Goal: Information Seeking & Learning: Learn about a topic

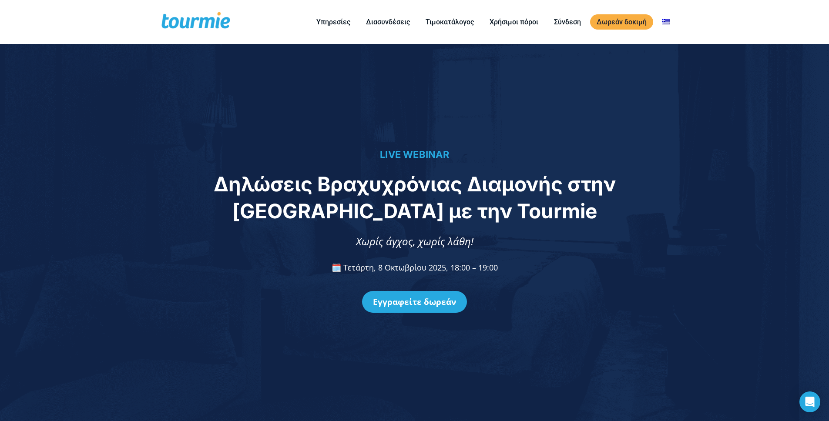
click at [158, 128] on div "LIVE WEBINAR Δηλώσεις Βραχυχρόνιας Διαμονής στην [GEOGRAPHIC_DATA] με την Tourm…" at bounding box center [414, 232] width 829 height 377
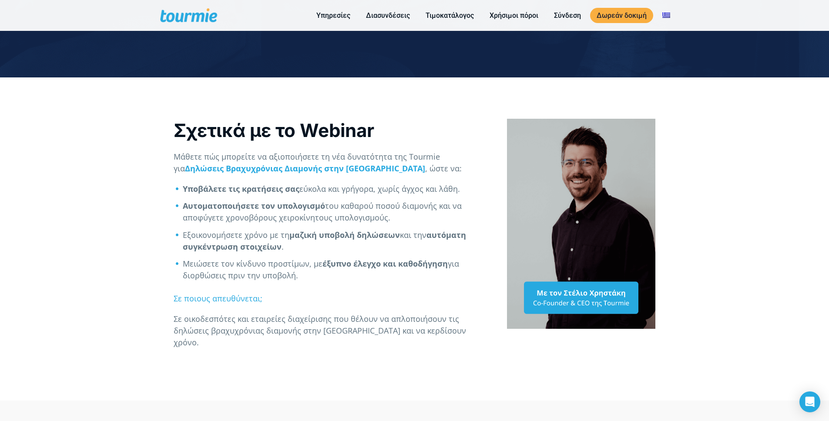
scroll to position [299, 0]
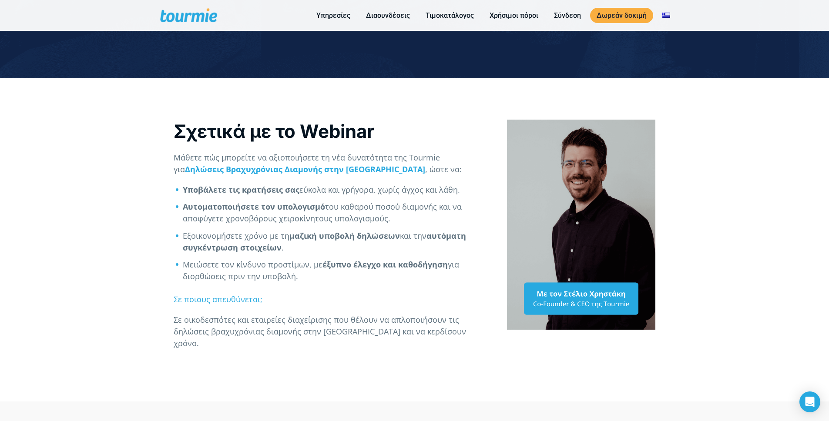
click at [104, 188] on div "Σχετικά με το Webinar Μάθετε πώς μπορείτε να αξιοποιήσετε τη νέα δυνατότητα της…" at bounding box center [414, 239] width 829 height 323
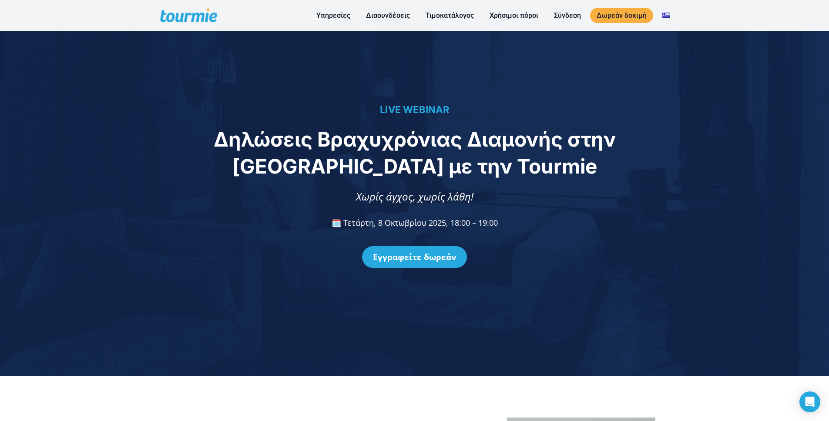
scroll to position [0, 0]
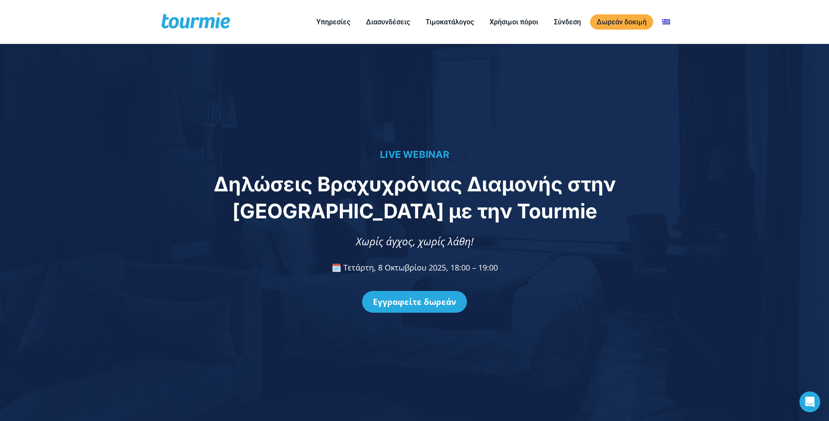
click at [104, 188] on div at bounding box center [83, 198] width 166 height 54
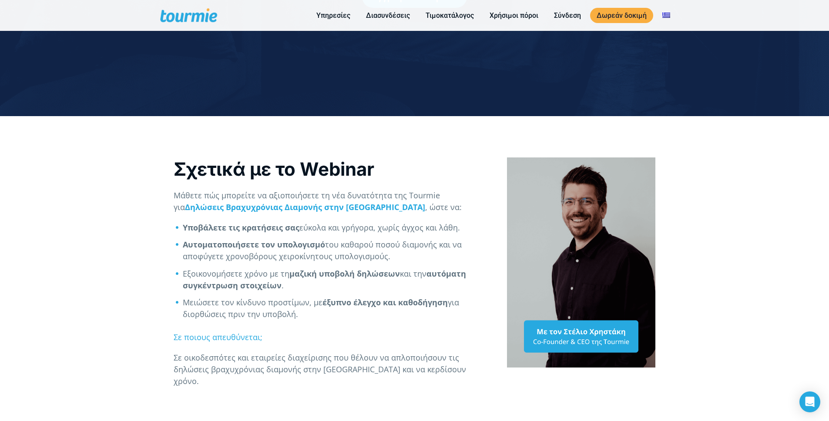
scroll to position [272, 0]
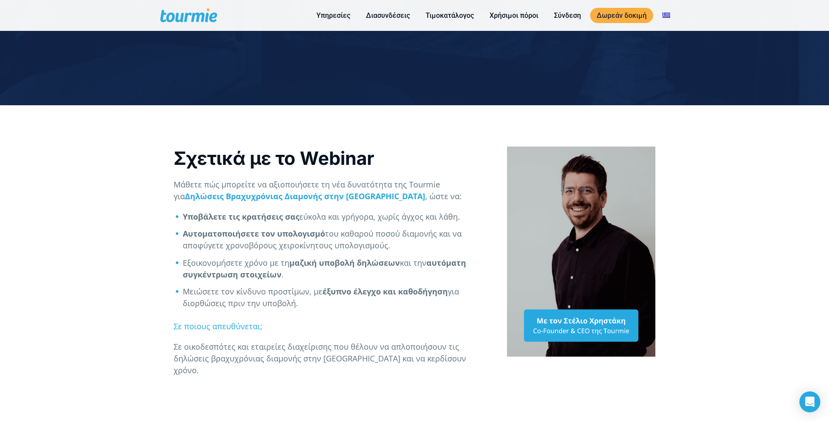
click at [104, 190] on div "Σχετικά με το Webinar Μάθετε πώς μπορείτε να αξιοποιήσετε τη νέα δυνατότητα της…" at bounding box center [414, 266] width 829 height 323
click at [135, 192] on div "Σχετικά με το Webinar Μάθετε πώς μπορείτε να αξιοποιήσετε τη νέα δυνατότητα της…" at bounding box center [414, 266] width 829 height 323
click at [115, 197] on div "Σχετικά με το Webinar Μάθετε πώς μπορείτε να αξιοποιήσετε τη νέα δυνατότητα της…" at bounding box center [414, 266] width 829 height 323
click at [254, 214] on strong "Υποβάλετε τις κρατήσεις σας" at bounding box center [241, 217] width 117 height 10
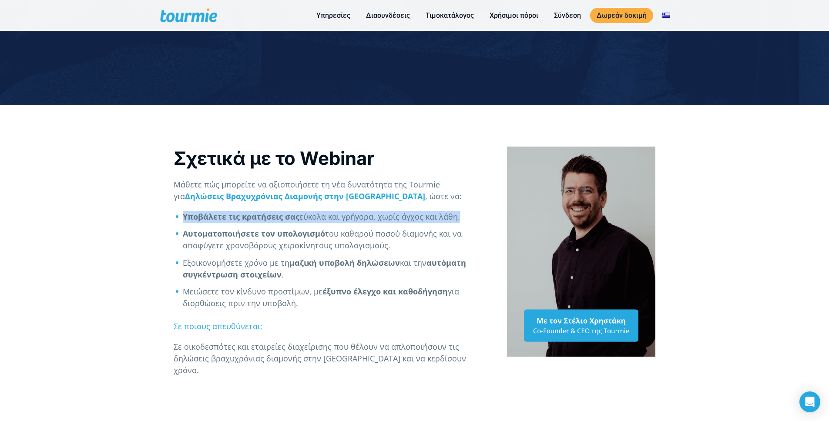
click at [254, 214] on strong "Υποβάλετε τις κρατήσεις σας" at bounding box center [241, 217] width 117 height 10
click at [230, 236] on strong "Αυτοματοποιήσετε τον υπολογισμό" at bounding box center [254, 234] width 142 height 10
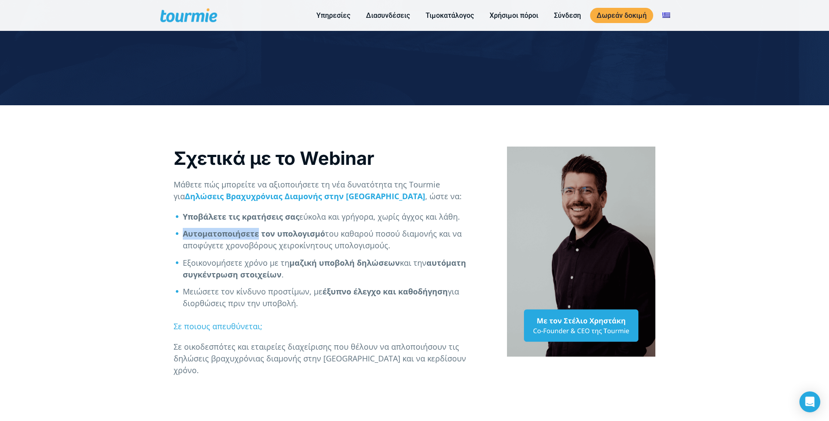
click at [230, 236] on strong "Αυτοματοποιήσετε τον υπολογισμό" at bounding box center [254, 234] width 142 height 10
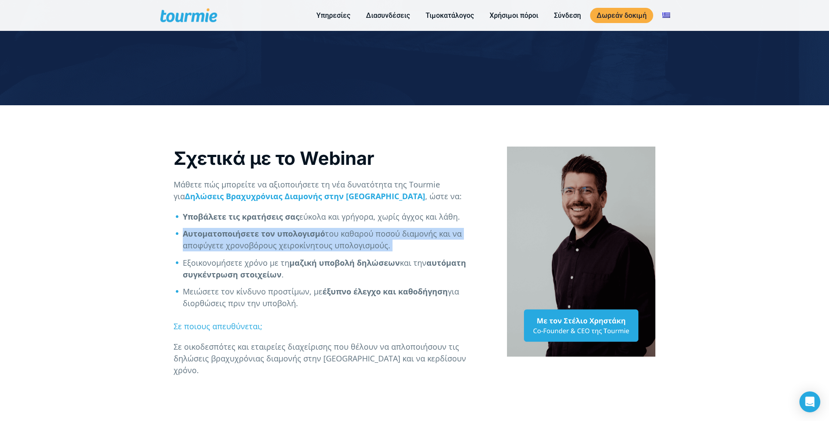
click at [230, 236] on strong "Αυτοματοποιήσετε τον υπολογισμό" at bounding box center [254, 234] width 142 height 10
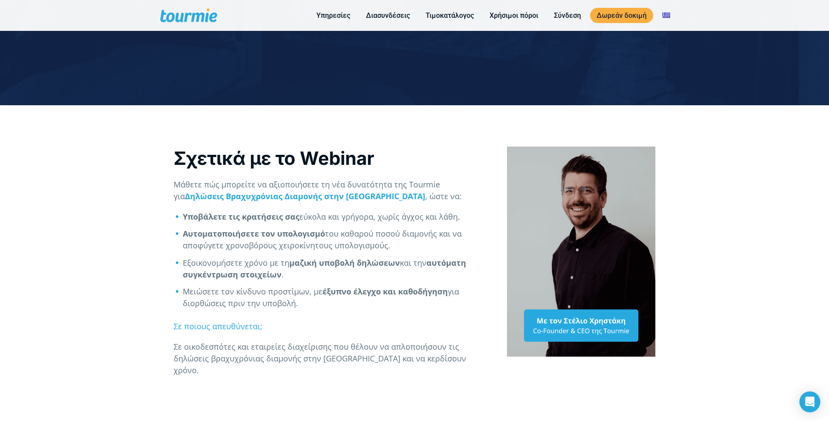
click at [222, 270] on strong "αυτόματη συγκέντρωση στοιχείων" at bounding box center [324, 269] width 283 height 22
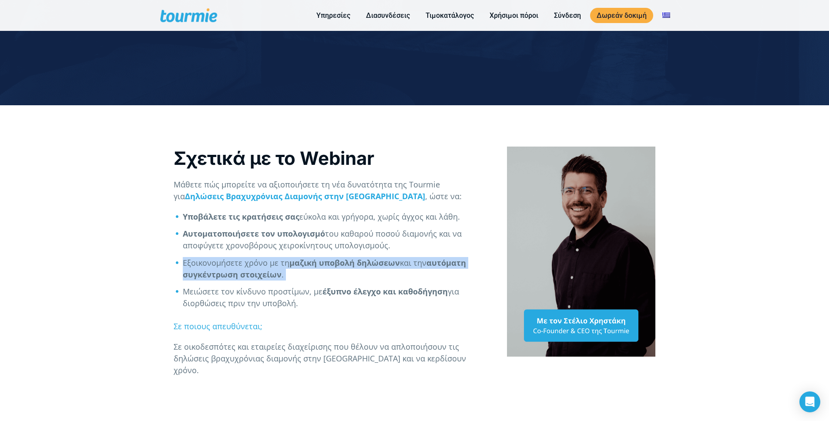
click at [222, 270] on strong "αυτόματη συγκέντρωση στοιχείων" at bounding box center [324, 269] width 283 height 22
click at [115, 255] on div "Σχετικά με το Webinar Μάθετε πώς μπορείτε να αξιοποιήσετε τη νέα δυνατότητα της…" at bounding box center [414, 266] width 829 height 323
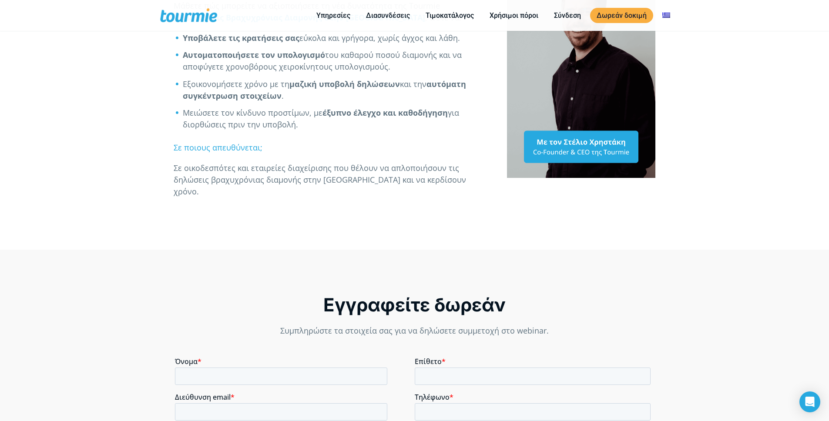
click at [222, 147] on span "Σε ποιους απευθύνεται;" at bounding box center [218, 147] width 89 height 10
click at [211, 174] on p "Σε οικοδεσπότες και εταιρείες διαχείρισης που θέλουν να απλοποιήσουν τις δηλώσε…" at bounding box center [332, 179] width 316 height 35
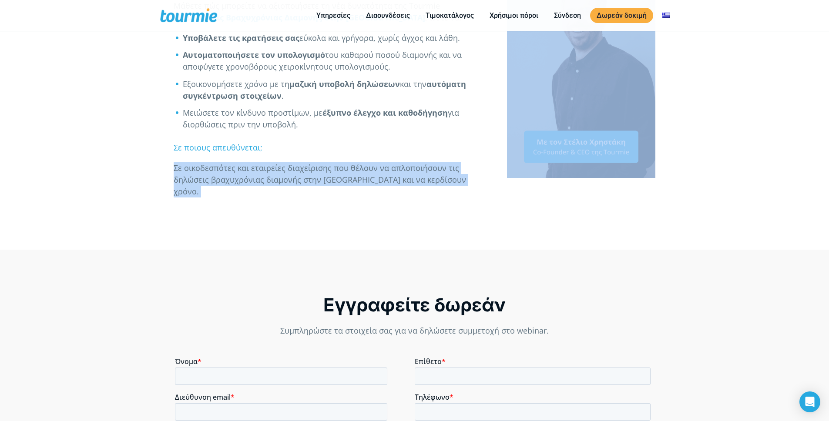
click at [211, 174] on p "Σε οικοδεσπότες και εταιρείες διαχείρισης που θέλουν να απλοποιήσουν τις δηλώσε…" at bounding box center [332, 179] width 316 height 35
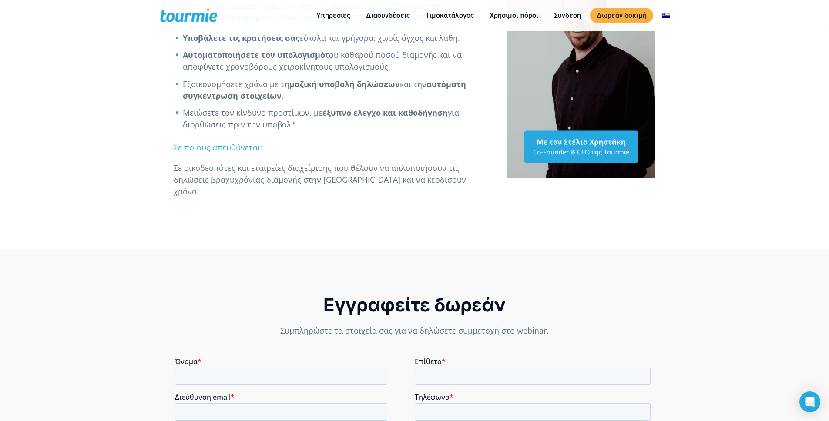
click at [212, 174] on p "Σε οικοδεσπότες και εταιρείες διαχείρισης που θέλουν να απλοποιήσουν τις δηλώσε…" at bounding box center [332, 179] width 316 height 35
click at [125, 174] on div "Σχετικά με το Webinar Μάθετε πώς μπορείτε να αξιοποιήσετε τη νέα δυνατότητα της…" at bounding box center [414, 87] width 829 height 323
click at [125, 175] on div "Σχετικά με το Webinar Μάθετε πώς μπορείτε να αξιοποιήσετε τη νέα δυνατότητα της…" at bounding box center [414, 87] width 829 height 323
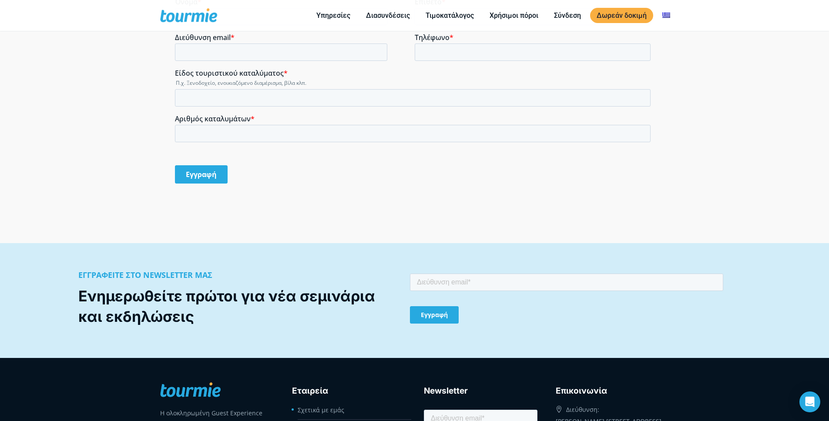
scroll to position [812, 0]
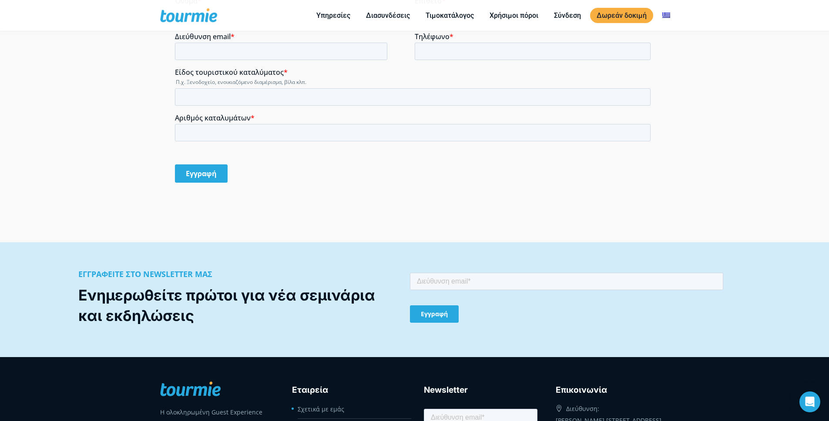
click at [89, 173] on div "Εγγραφείτε δωρεάν Συμπληρώστε τα στοιχεία σας για να δηλώσετε συμμετοχή στο web…" at bounding box center [414, 66] width 829 height 354
click at [91, 170] on div "Εγγραφείτε δωρεάν Συμπληρώστε τα στοιχεία σας για να δηλώσετε συμμετοχή στο web…" at bounding box center [414, 66] width 829 height 354
click at [105, 159] on div "Εγγραφείτε δωρεάν Συμπληρώστε τα στοιχεία σας για να δηλώσετε συμμετοχή στο web…" at bounding box center [414, 66] width 829 height 354
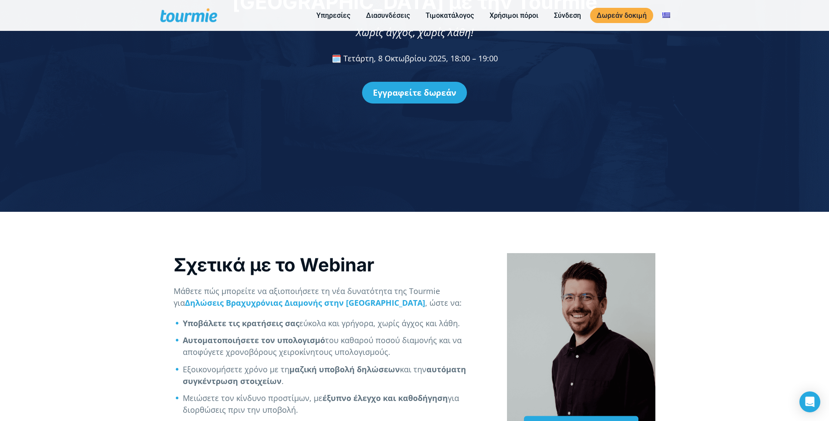
scroll to position [0, 0]
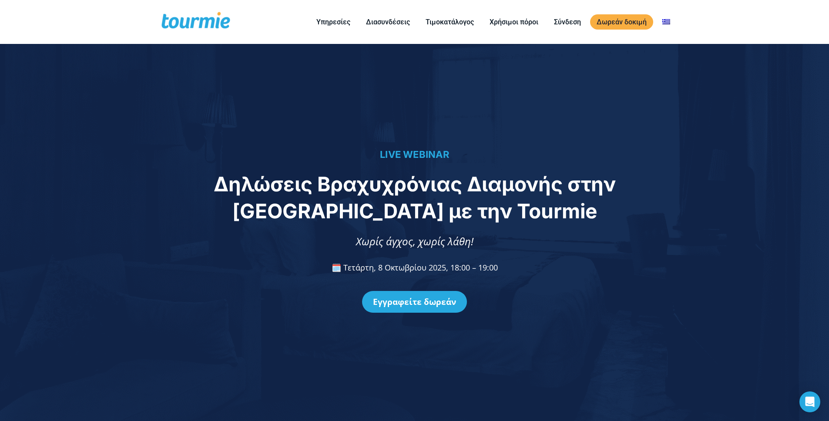
click at [114, 150] on h4 "LIVE WEBINAR" at bounding box center [414, 154] width 811 height 13
click at [114, 149] on h4 "LIVE WEBINAR" at bounding box center [414, 154] width 811 height 13
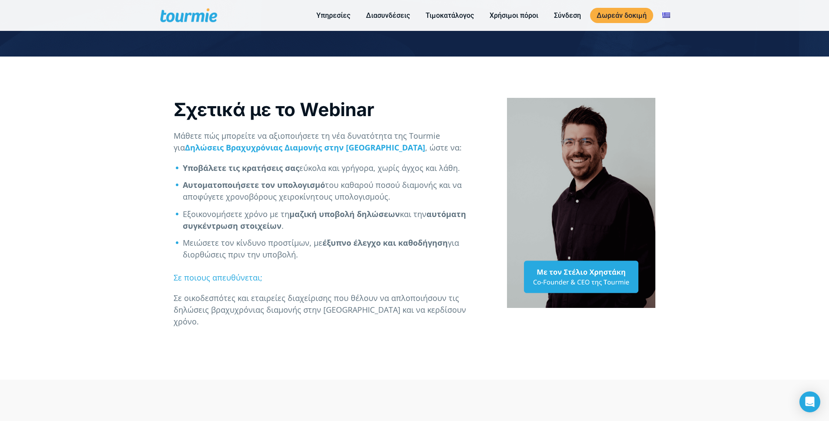
scroll to position [317, 0]
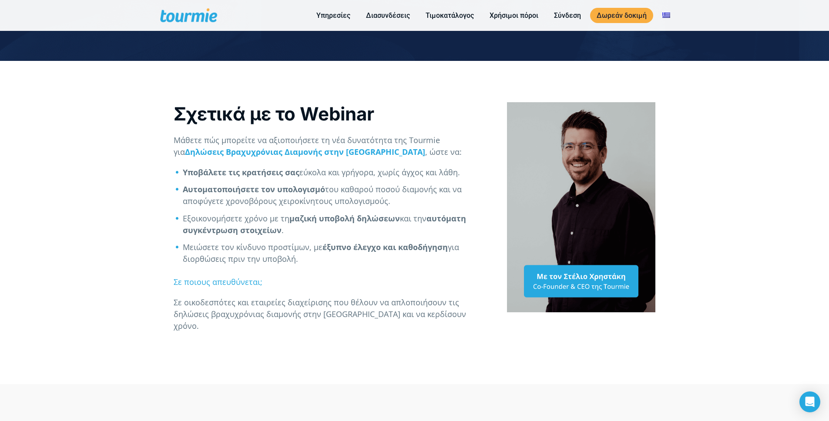
click at [116, 149] on div "Σχετικά με το Webinar Μάθετε πώς μπορείτε να αξιοποιήσετε τη νέα δυνατότητα της…" at bounding box center [414, 222] width 829 height 323
click at [209, 150] on strong "Δηλώσεις Βραχυχρόνιας Διαμονής στην [GEOGRAPHIC_DATA]" at bounding box center [305, 152] width 240 height 10
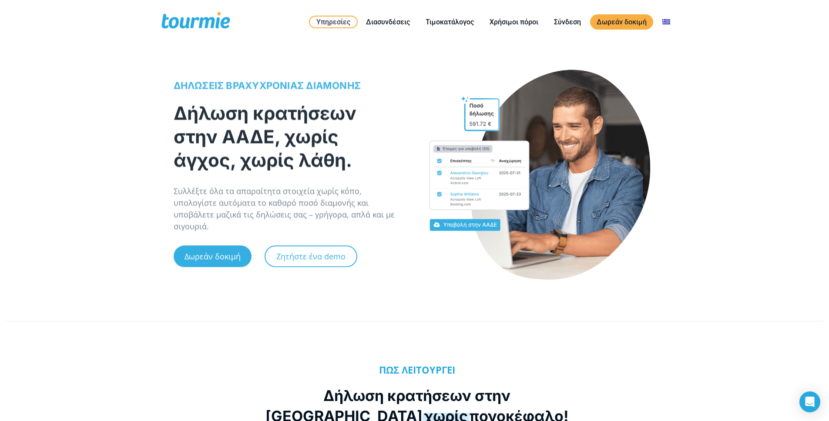
click at [128, 108] on div "ΔΗΛΩΣΕΙΣ ΒΡΑΧΥΧΡΟΝΙΑΣ ΔΙΑΜΟΝΗΣ Δήλωση κρατήσεων στην ΑΑΔΕ, χωρίς άγχος, χωρίς λ…" at bounding box center [414, 183] width 829 height 246
click at [97, 180] on div "ΔΗΛΩΣΕΙΣ ΒΡΑΧΥΧΡΟΝΙΑΣ ΔΙΑΜΟΝΗΣ Δήλωση κρατήσεων στην ΑΑΔΕ, χωρίς άγχος, χωρίς λ…" at bounding box center [414, 183] width 829 height 246
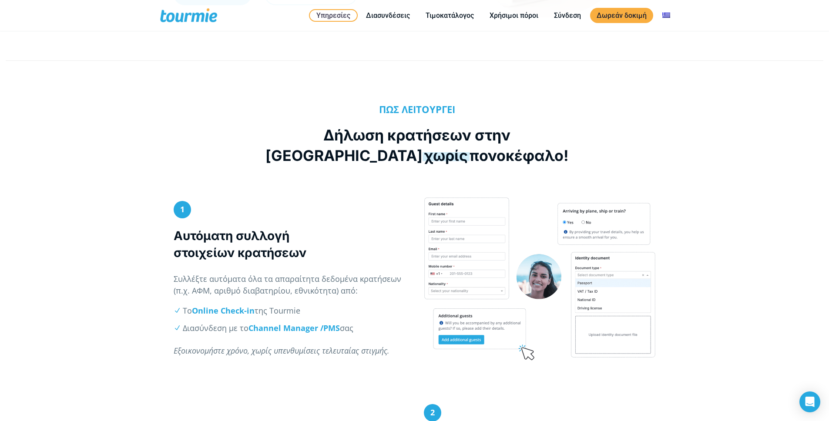
click at [99, 179] on div "ΠΩΣ ΛΕΙΤΟΥΡΓΕΙ Δήλωση κρατήσεων στην ΑΑΔΕ χωρίς πονοκέφαλο!" at bounding box center [414, 133] width 829 height 128
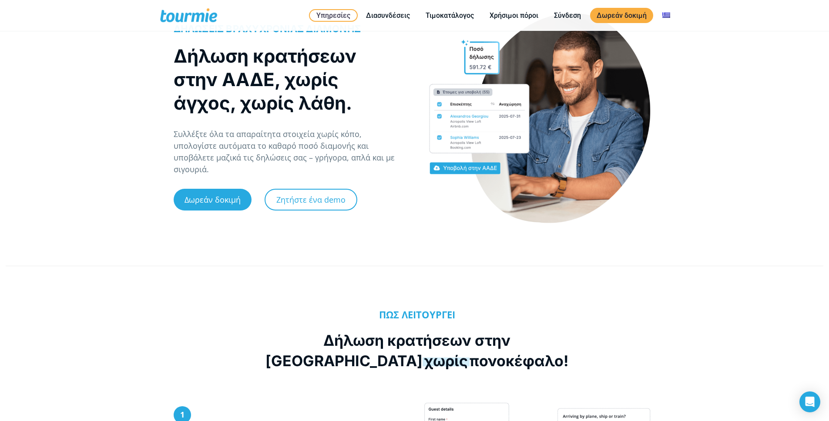
scroll to position [5, 0]
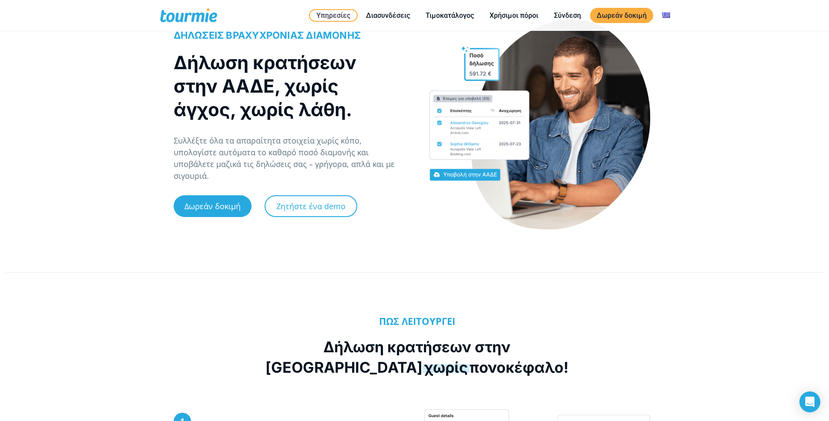
click at [96, 168] on div "ΔΗΛΩΣΕΙΣ ΒΡΑΧΥΧΡΟΝΙΑΣ ΔΙΑΜΟΝΗΣ Δήλωση κρατήσεων στην ΑΑΔΕ, χωρίς άγχος, χωρίς λ…" at bounding box center [414, 134] width 829 height 246
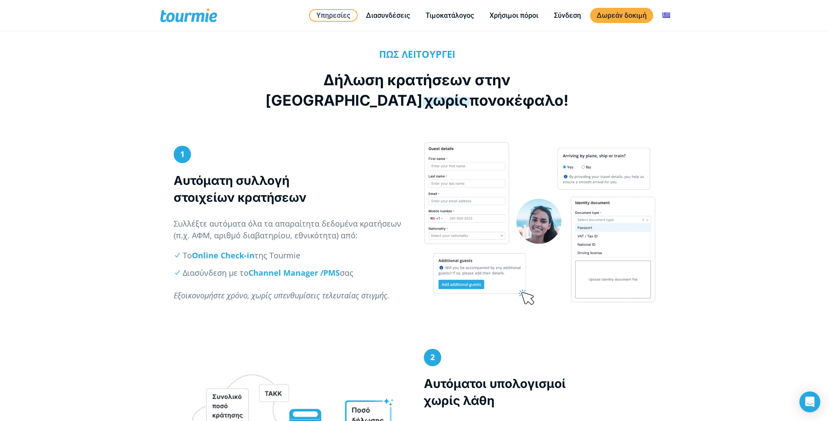
scroll to position [281, 0]
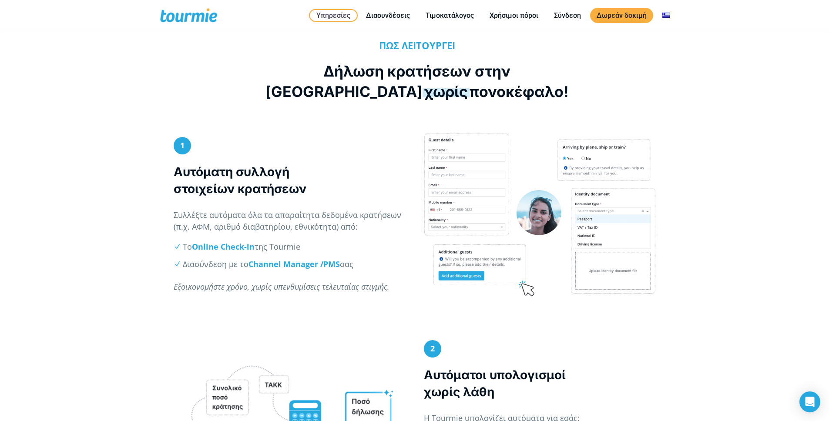
click at [98, 168] on div "1 Αυτόματη συλλογή στοιχείων κρατήσεων Συλλέξτε αυτόματα όλα τα απαραίτητα δεδο…" at bounding box center [414, 236] width 829 height 207
click at [99, 168] on div "1 Αυτόματη συλλογή στοιχείων κρατήσεων Συλλέξτε αυτόματα όλα τα απαραίτητα δεδο…" at bounding box center [414, 236] width 829 height 207
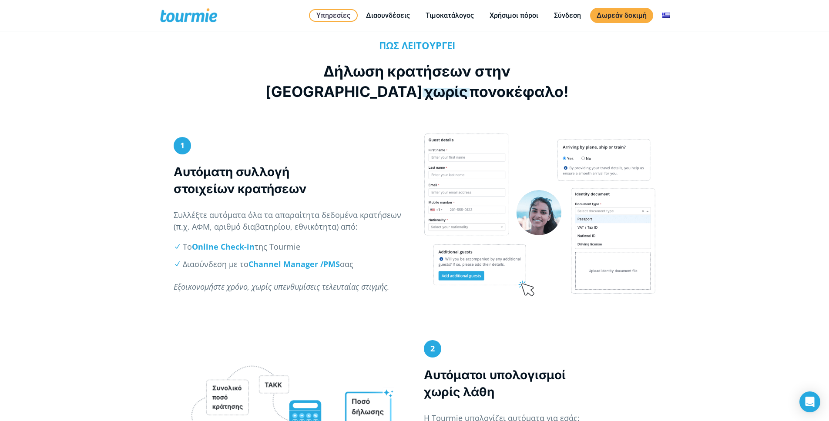
click at [213, 266] on li "Διασύνδεση με το Channel Manager / PMS σας" at bounding box center [294, 265] width 222 height 12
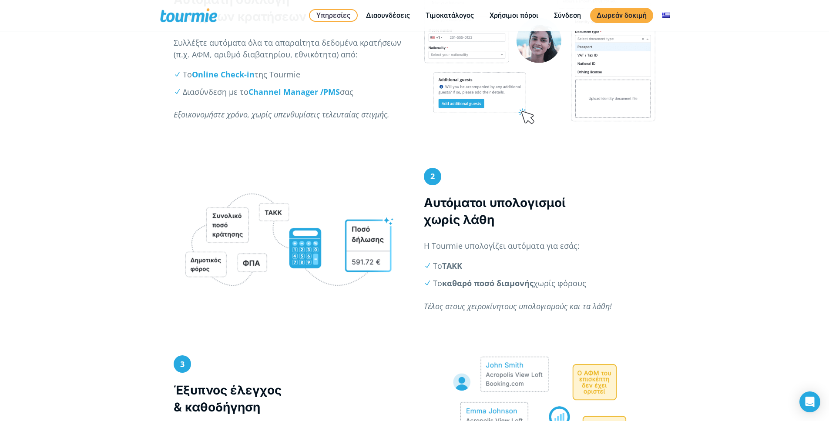
scroll to position [458, 0]
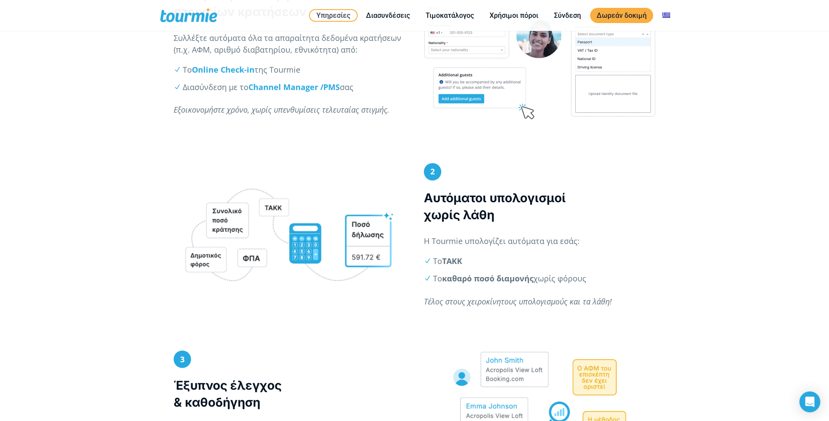
click at [113, 210] on div "2 Αυτόματοι υπολογισμοί χωρίς λάθη Η Tourmie υπολογίζει αυτόματα για εσάς: Το Τ…" at bounding box center [414, 257] width 829 height 188
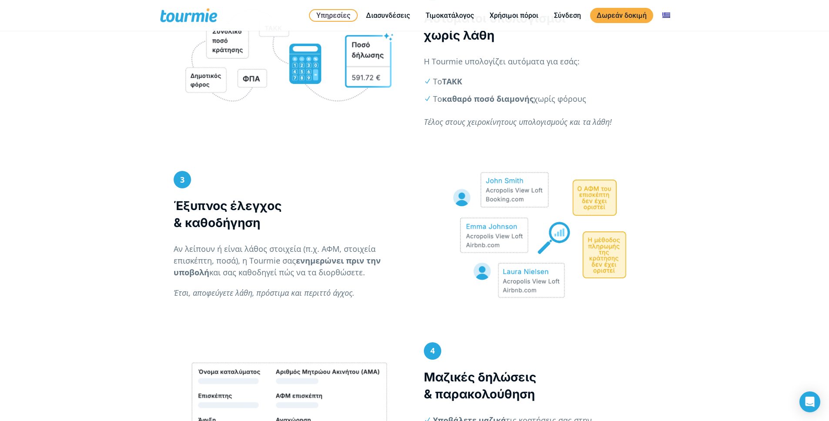
scroll to position [643, 0]
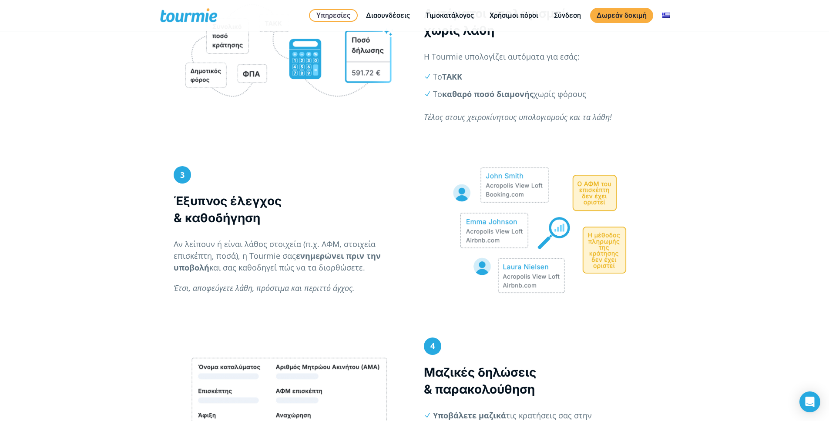
click at [113, 210] on div "3 Έξυπνος έλεγχος & καθοδήγηση Αν λείπουν ή είναι λάθος στοιχεία (π.χ. ΑΦΜ, στο…" at bounding box center [414, 251] width 829 height 171
click at [113, 209] on div "3 Έξυπνος έλεγχος & καθοδήγηση Αν λείπουν ή είναι λάθος στοιχεία (π.χ. ΑΦΜ, στο…" at bounding box center [414, 251] width 829 height 171
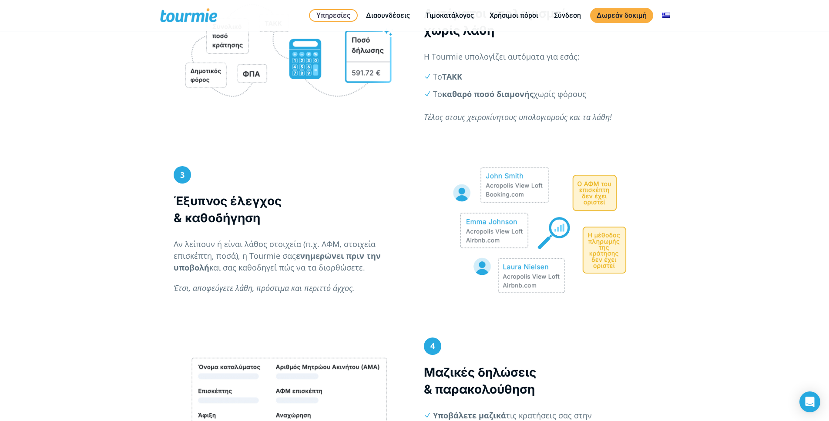
click at [113, 209] on div "3 Έξυπνος έλεγχος & καθοδήγηση Αν λείπουν ή είναι λάθος στοιχεία (π.χ. ΑΦΜ, στο…" at bounding box center [414, 251] width 829 height 171
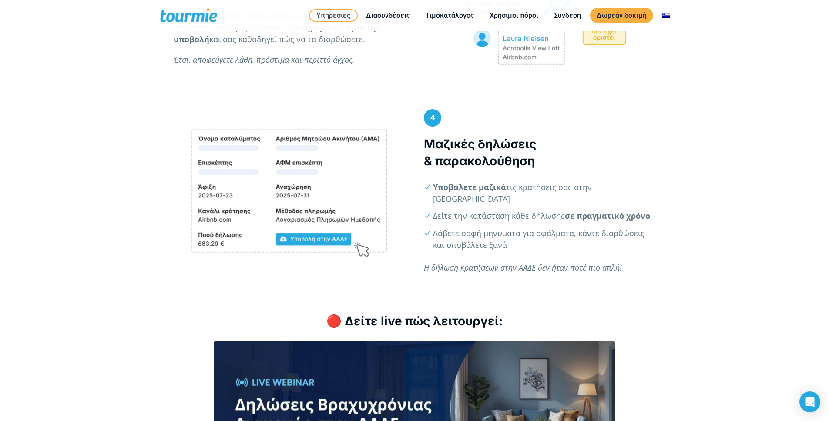
scroll to position [872, 0]
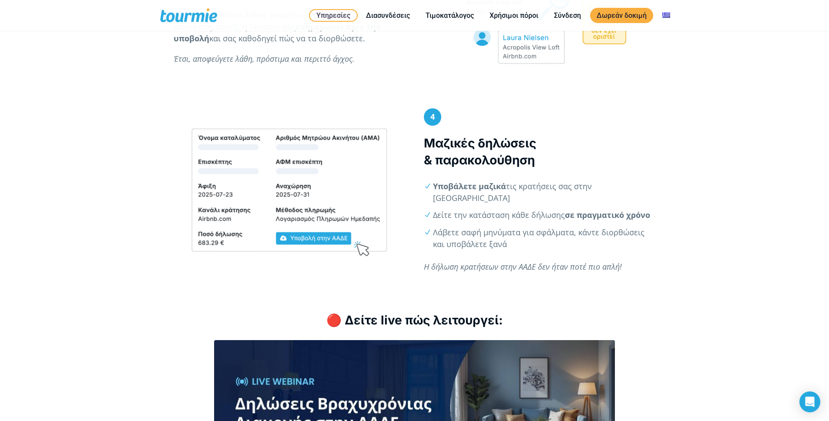
click at [113, 209] on div "4 Μαζικές δηλώσεις & παρακολούθηση Υποβάλετε μαζικά τις κρατήσεις σας στην ΑΑΔΕ…" at bounding box center [414, 355] width 829 height 495
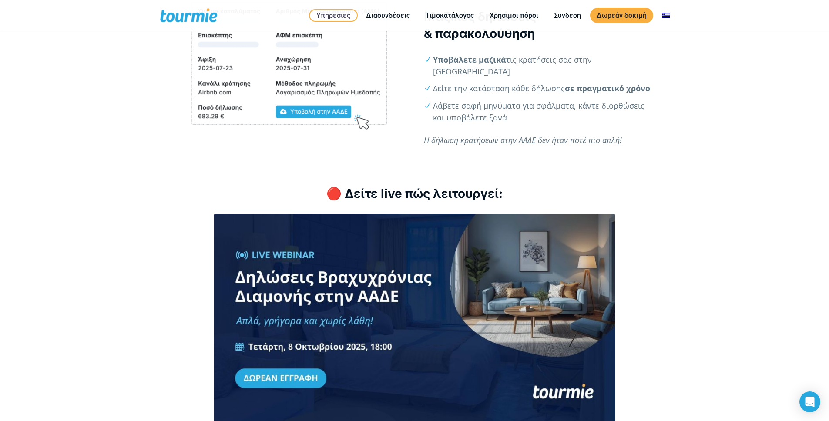
scroll to position [1044, 0]
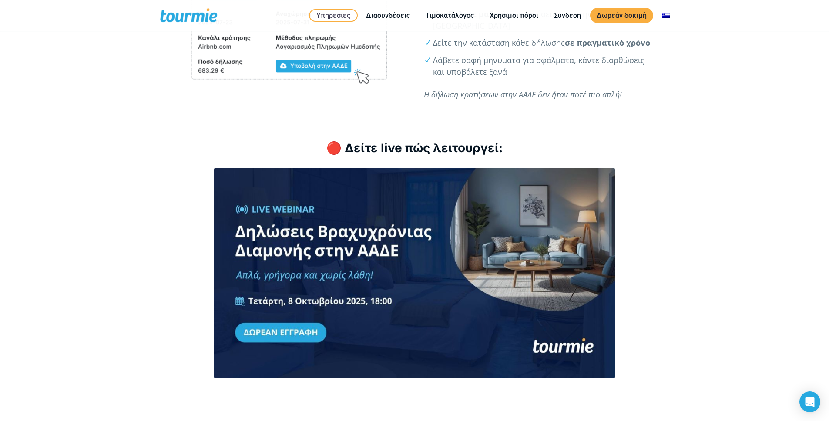
click at [113, 209] on div "4 Μαζικές δηλώσεις & παρακολούθηση Υποβάλετε μαζικά τις κρατήσεις σας στην ΑΑΔΕ…" at bounding box center [414, 183] width 829 height 495
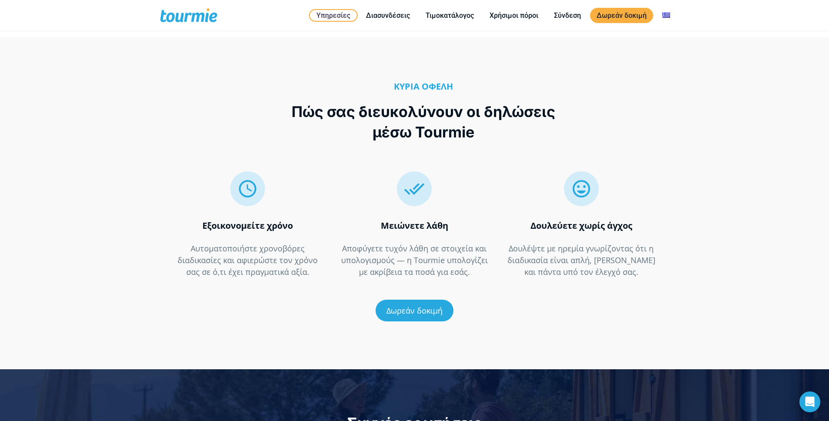
scroll to position [1449, 0]
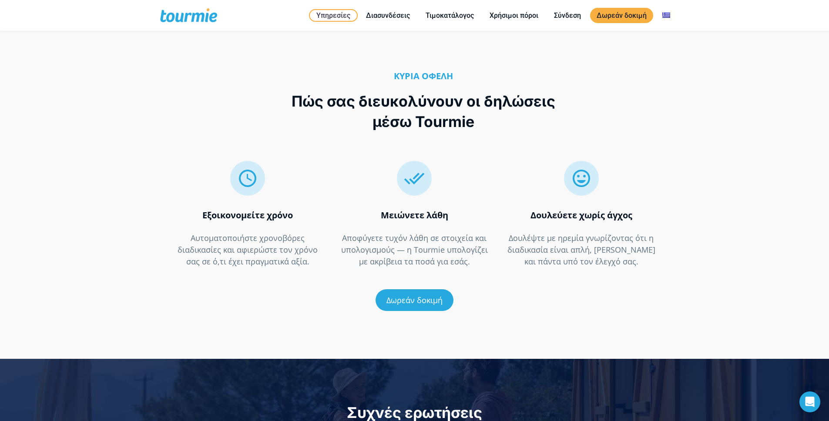
click at [113, 209] on div "  Εξοικονομείτε χρόνο Αυτοματοποιήστε χρονοβόρες διαδικασίες και αφιερώστε το…" at bounding box center [414, 235] width 829 height 179
click at [116, 207] on div "  Εξοικονομείτε χρόνο Αυτοματοποιήστε χρονοβόρες διαδικασίες και αφιερώστε το…" at bounding box center [414, 235] width 829 height 179
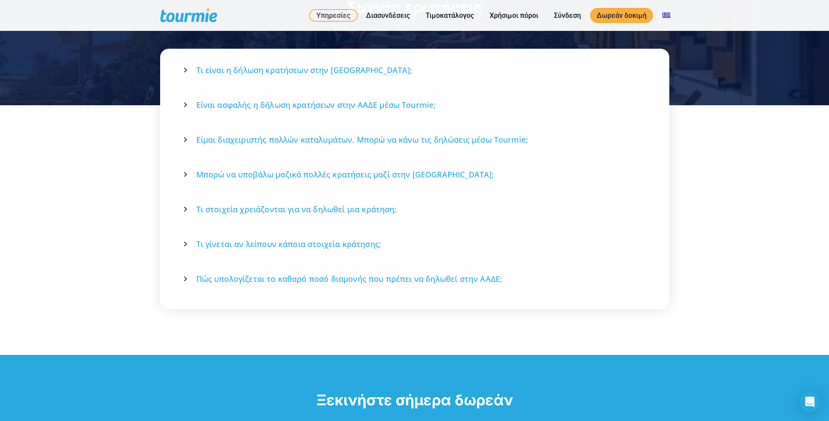
scroll to position [1860, 0]
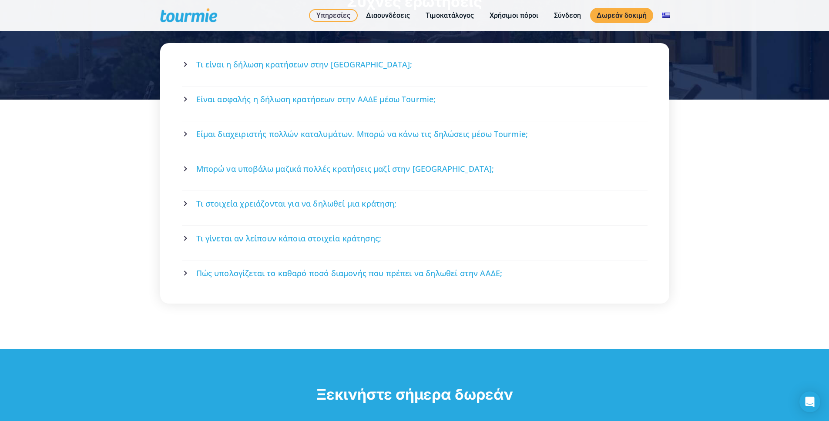
click at [288, 59] on span "Τι είναι η δήλωση κρατήσεων στην ΑΑΔΕ;" at bounding box center [304, 64] width 216 height 11
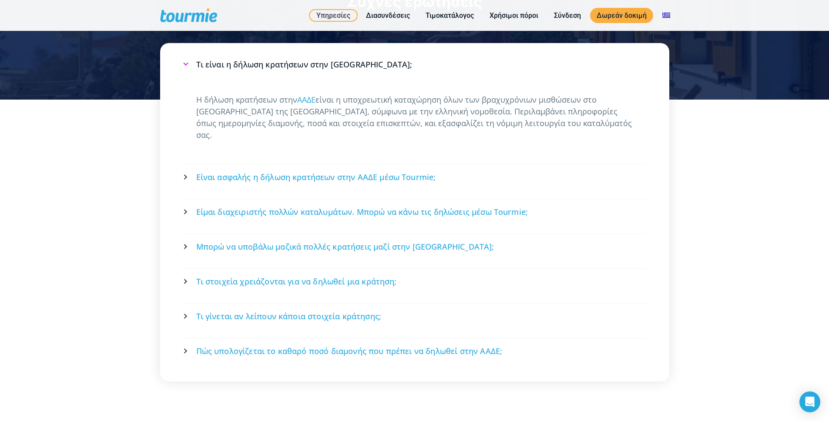
click at [288, 59] on span "Τι είναι η δήλωση κρατήσεων στην ΑΑΔΕ;" at bounding box center [304, 64] width 216 height 11
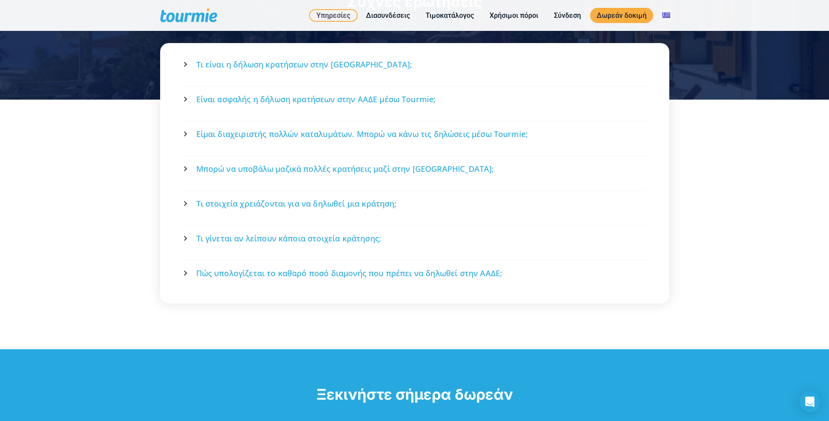
click at [112, 147] on div "Τι είναι η δήλωση κρατήσεων στην ΑΑΔΕ; Η δήλωση κρατήσεων στην ΑΑΔΕ είναι η υπο…" at bounding box center [414, 225] width 829 height 250
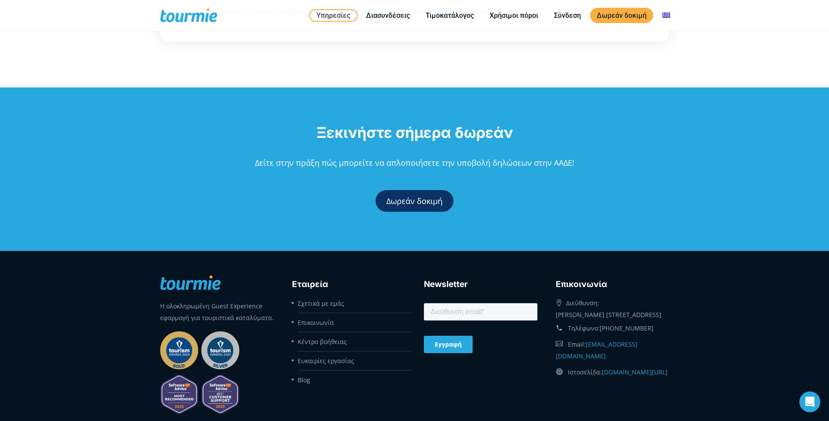
scroll to position [2164, 0]
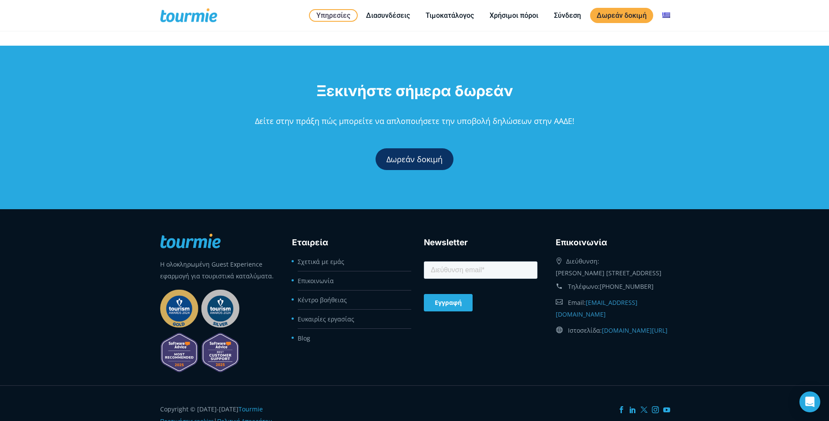
click at [130, 135] on div "Δωρεάν δοκιμή" at bounding box center [414, 159] width 829 height 48
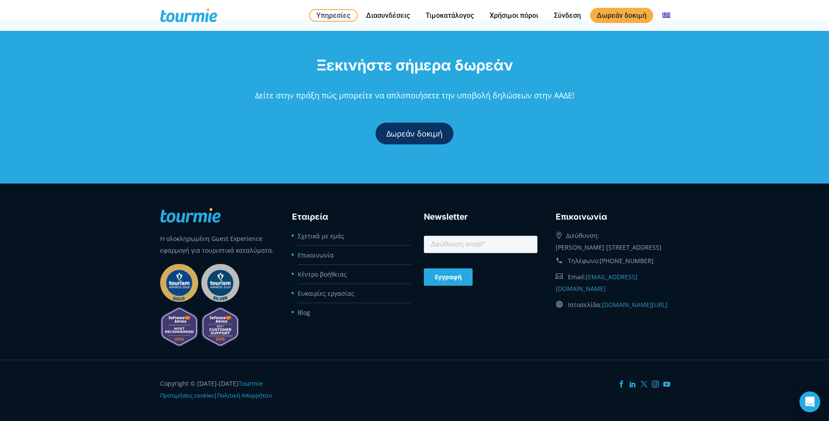
click at [90, 252] on footer "Η ολοκληρωμένη Guest Experience εφαρμογή για τουριστικά καταλύματα. Εταιρεία Σχ…" at bounding box center [414, 272] width 829 height 176
click at [190, 392] on link "Προτιμήσεις cookies" at bounding box center [187, 396] width 54 height 8
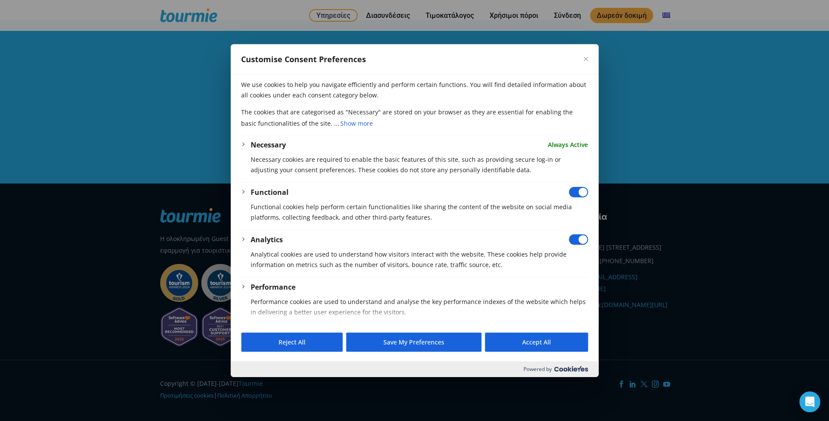
click at [661, 199] on div at bounding box center [414, 210] width 829 height 421
click at [591, 58] on div "Customise Consent Preferences" at bounding box center [415, 59] width 368 height 30
click at [589, 59] on div "Customise Consent Preferences" at bounding box center [415, 59] width 368 height 30
click at [585, 60] on button "Close" at bounding box center [586, 59] width 4 height 4
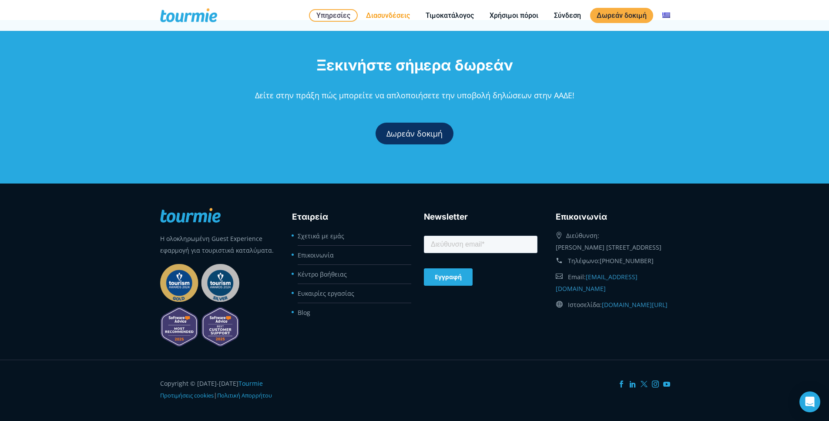
click at [387, 17] on link "Διασυνδέσεις" at bounding box center [388, 15] width 57 height 11
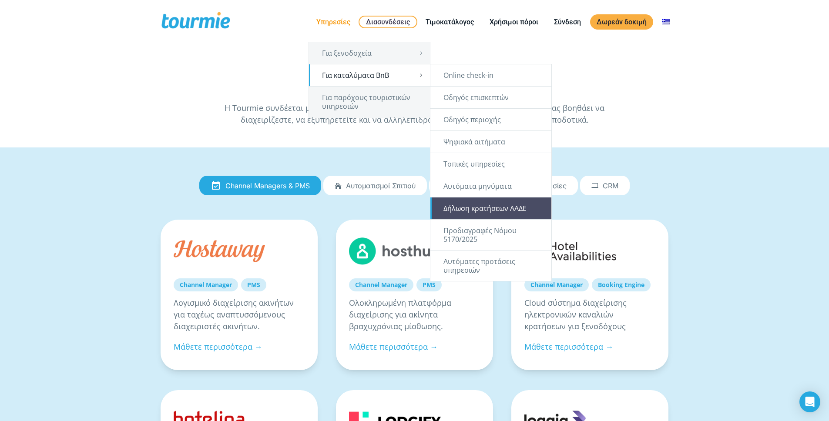
click at [472, 211] on link "Δήλωση κρατήσεων ΑΑΔΕ" at bounding box center [491, 209] width 121 height 22
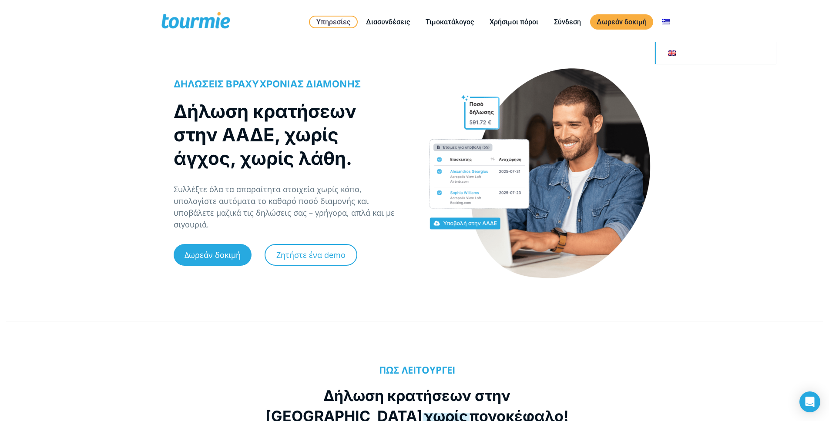
click at [680, 54] on link at bounding box center [715, 53] width 121 height 22
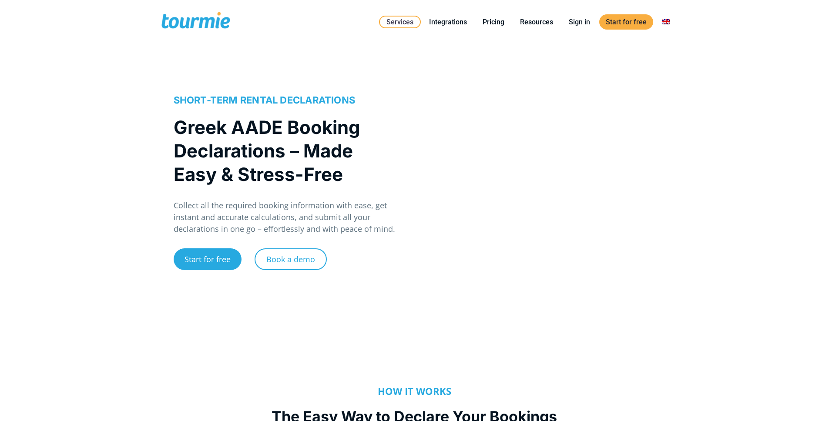
drag, startPoint x: 0, startPoint y: 0, endPoint x: 344, endPoint y: 63, distance: 349.3
click at [305, 79] on div "SHORT-TERM RENTAL DECLARATIONS Greek AADE Booking Declarations – Made Easy & St…" at bounding box center [414, 193] width 829 height 267
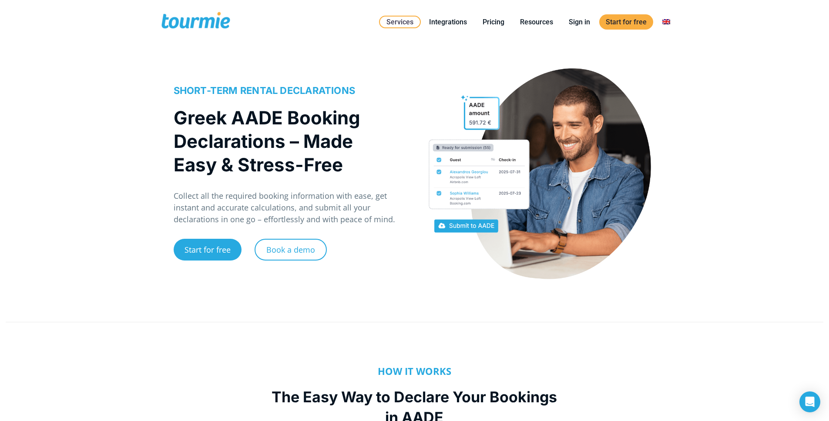
click at [74, 144] on div "SHORT-TERM RENTAL DECLARATIONS Greek AADE Booking Declarations – Made Easy & St…" at bounding box center [414, 183] width 829 height 247
click at [111, 127] on div "SHORT-TERM RENTAL DECLARATIONS Greek AADE Booking Declarations – Made Easy & St…" at bounding box center [414, 183] width 829 height 247
click at [110, 128] on div "SHORT-TERM RENTAL DECLARATIONS Greek AADE Booking Declarations – Made Easy & St…" at bounding box center [414, 183] width 829 height 247
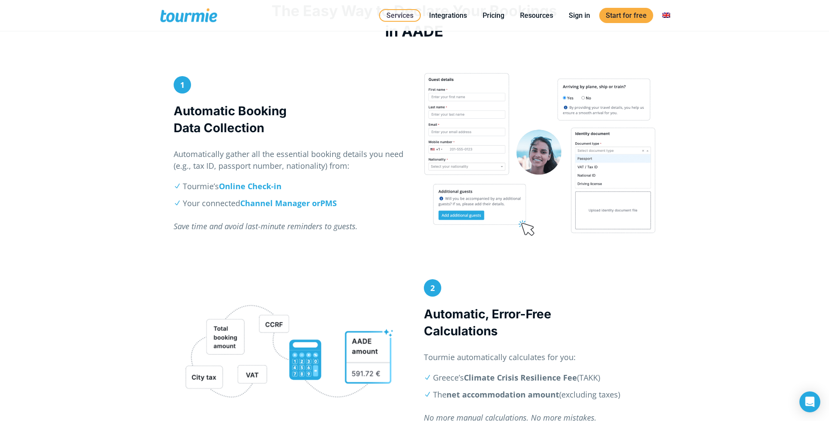
scroll to position [400, 0]
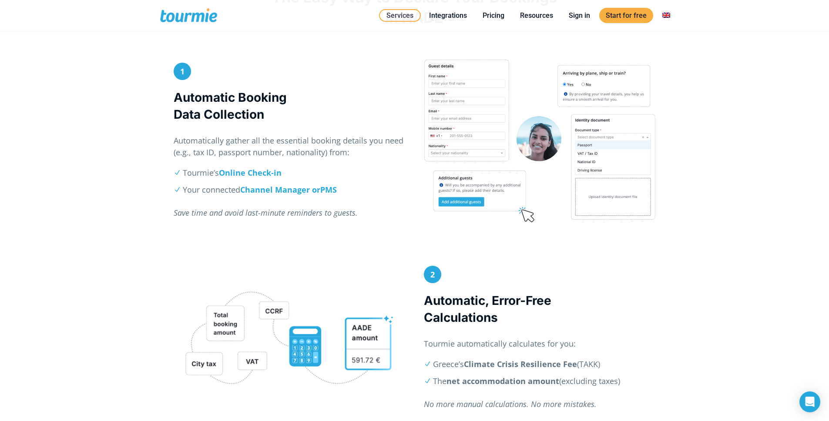
click at [111, 128] on div "1 Automatic Booking Data Collection Automatically gather all the essential book…" at bounding box center [414, 162] width 829 height 207
click at [111, 129] on div "1 Automatic Booking Data Collection Automatically gather all the essential book…" at bounding box center [414, 162] width 829 height 207
